Goal: Check status

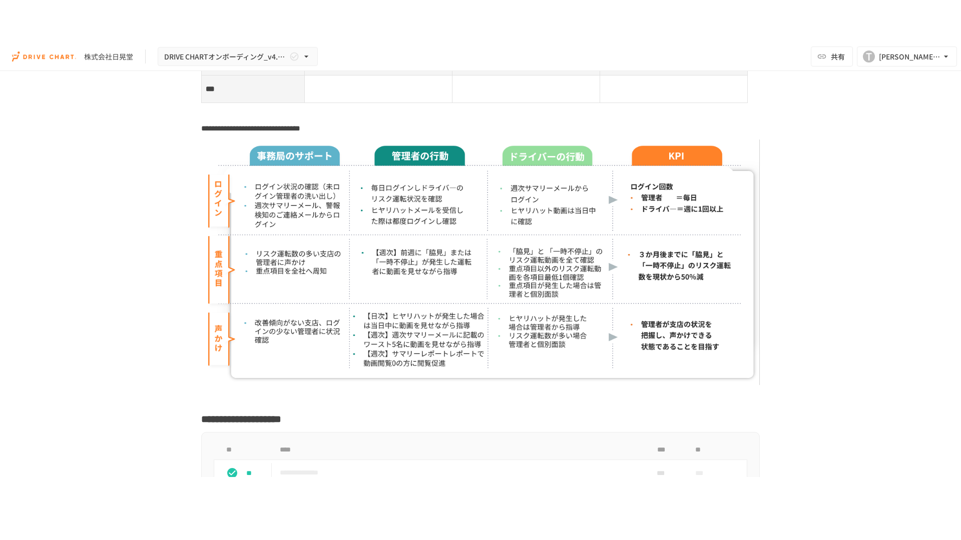
scroll to position [3502, 0]
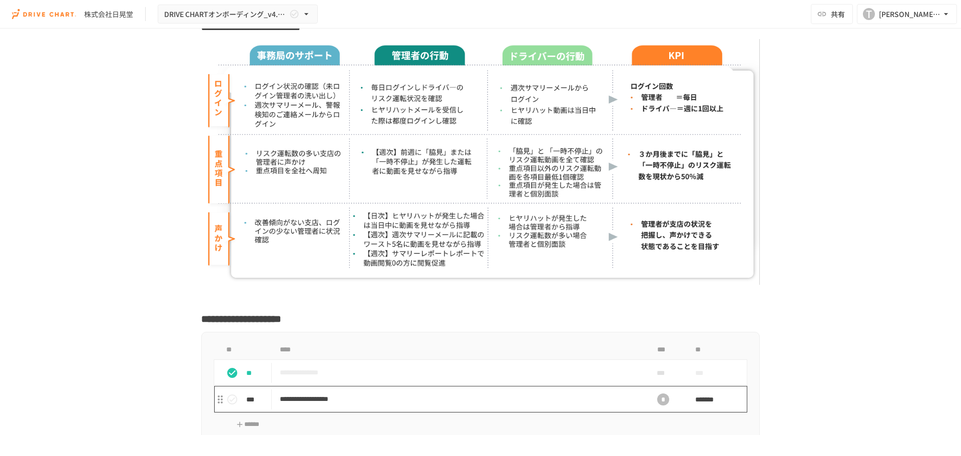
click at [325, 405] on p "**********" at bounding box center [459, 399] width 359 height 13
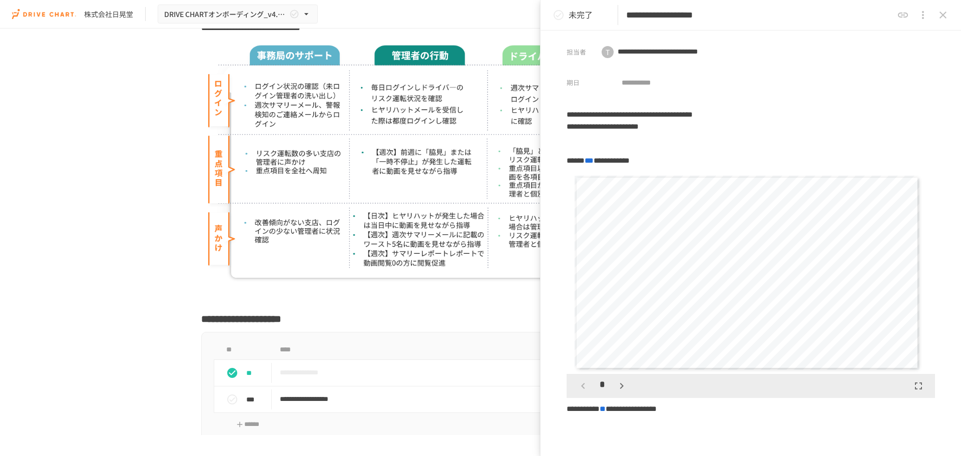
click at [912, 390] on icon "button" at bounding box center [918, 386] width 12 height 12
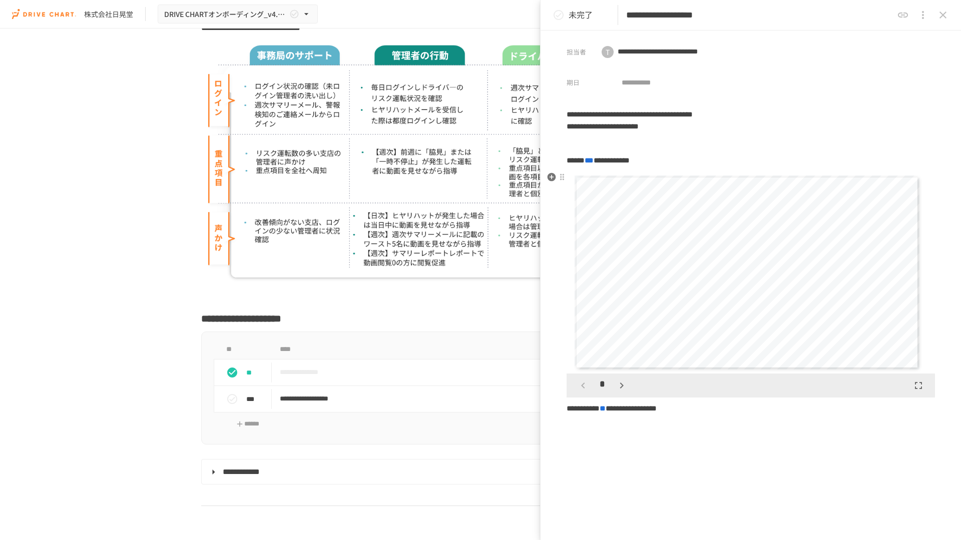
scroll to position [3909, 0]
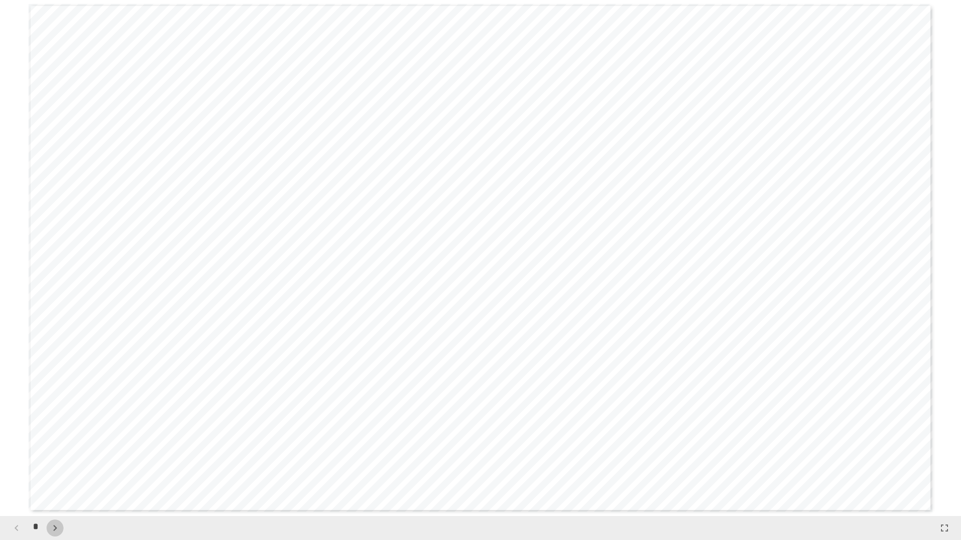
click at [56, 455] on icon "button" at bounding box center [55, 528] width 4 height 6
click at [56, 455] on div "*" at bounding box center [36, 528] width 56 height 17
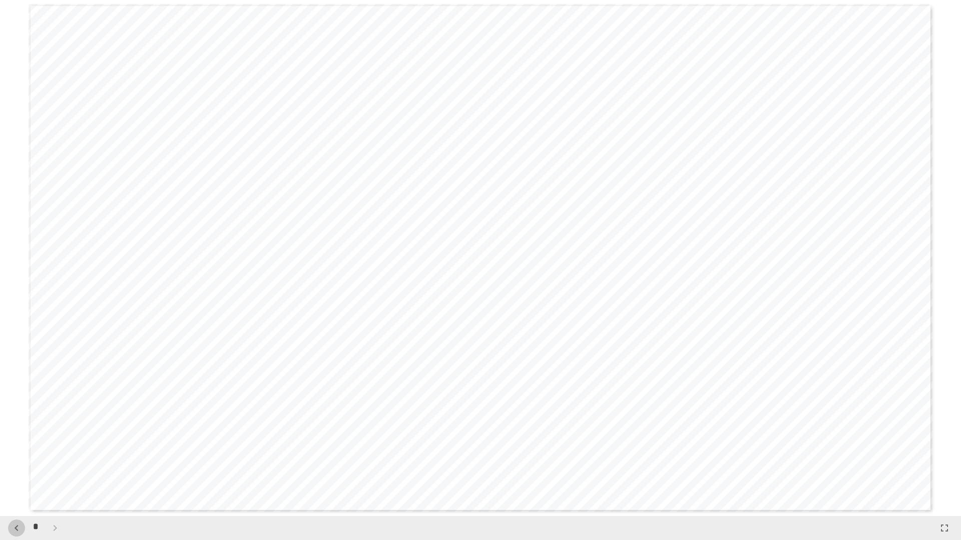
click at [16, 455] on icon "button" at bounding box center [17, 528] width 12 height 12
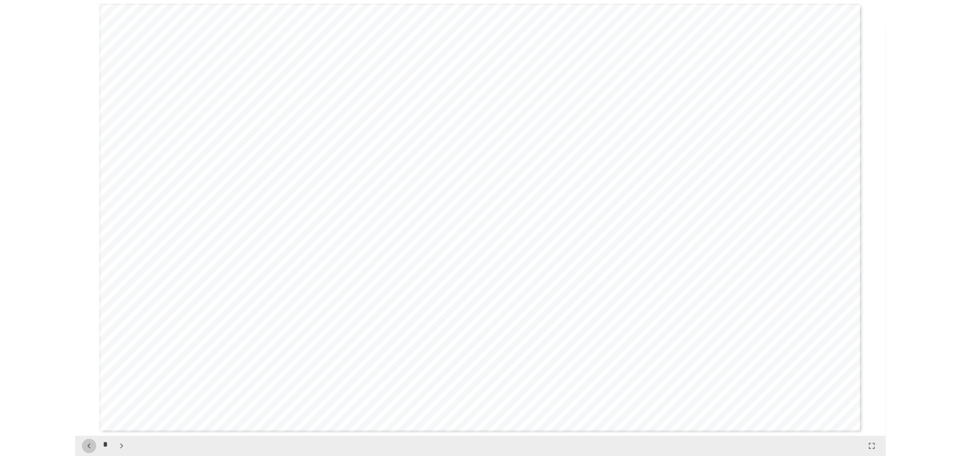
scroll to position [0, 0]
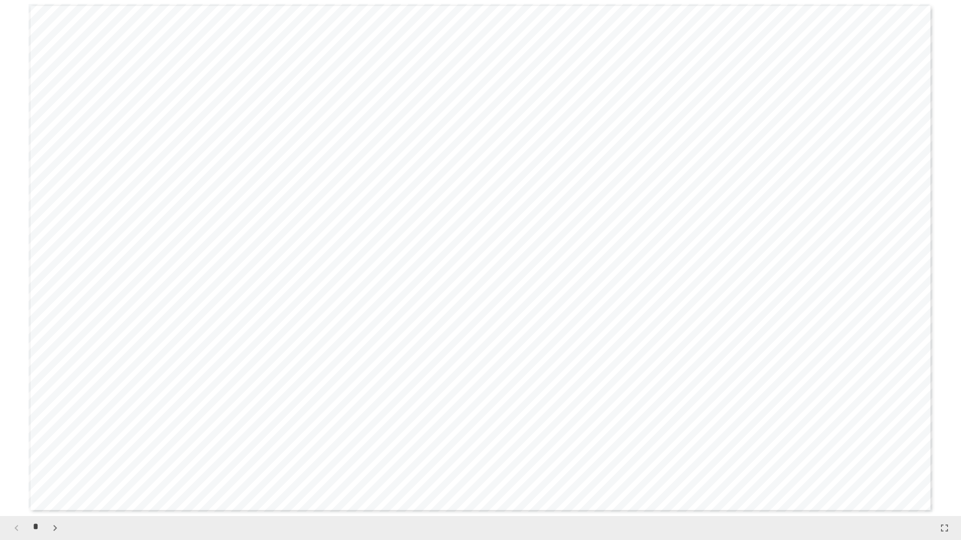
click at [16, 455] on div "*" at bounding box center [36, 528] width 56 height 17
click at [939, 455] on icon "button" at bounding box center [944, 528] width 12 height 12
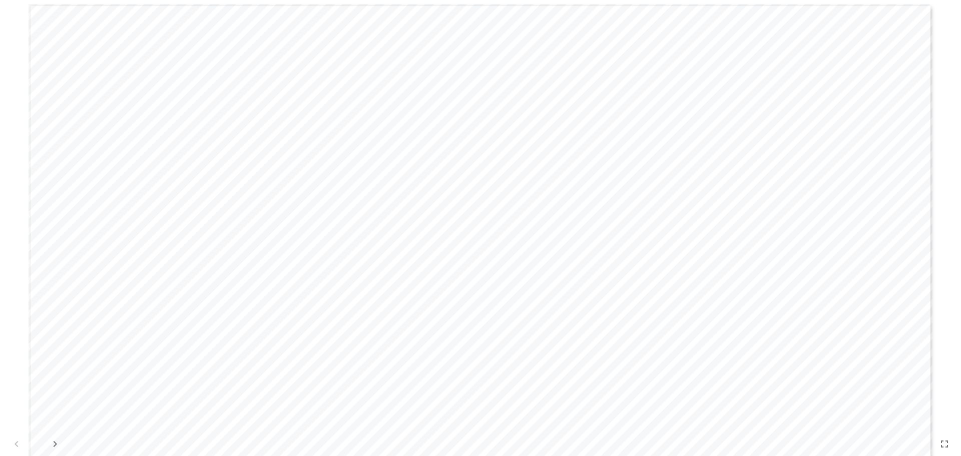
scroll to position [3671, 0]
